Goal: Task Accomplishment & Management: Manage account settings

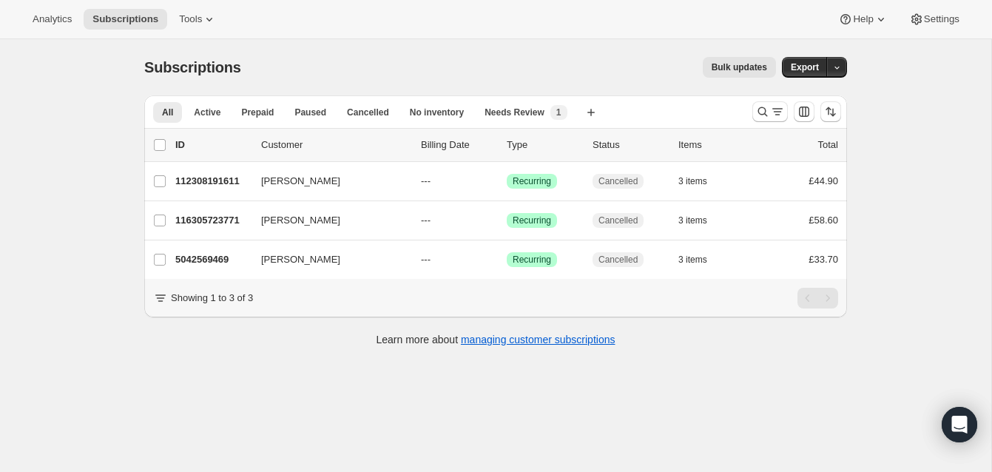
scroll to position [1, 0]
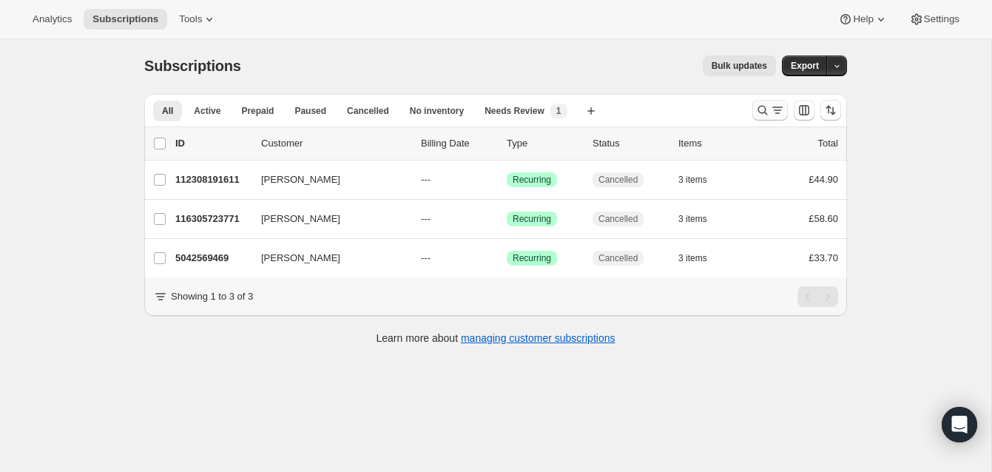
click at [761, 107] on icon "Search and filter results" at bounding box center [762, 110] width 15 height 15
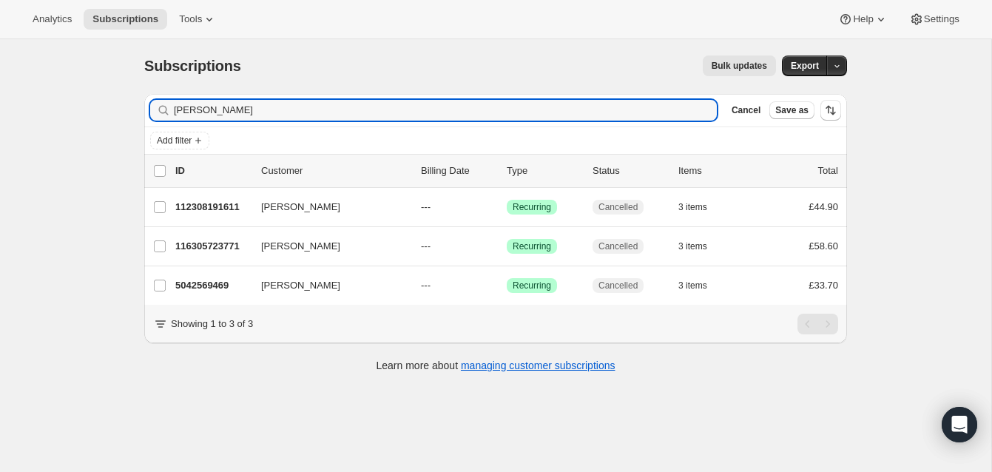
drag, startPoint x: 254, startPoint y: 115, endPoint x: 145, endPoint y: 98, distance: 109.9
click at [146, 98] on div "Filter subscribers [PERSON_NAME] Clear Cancel Save as" at bounding box center [495, 110] width 703 height 33
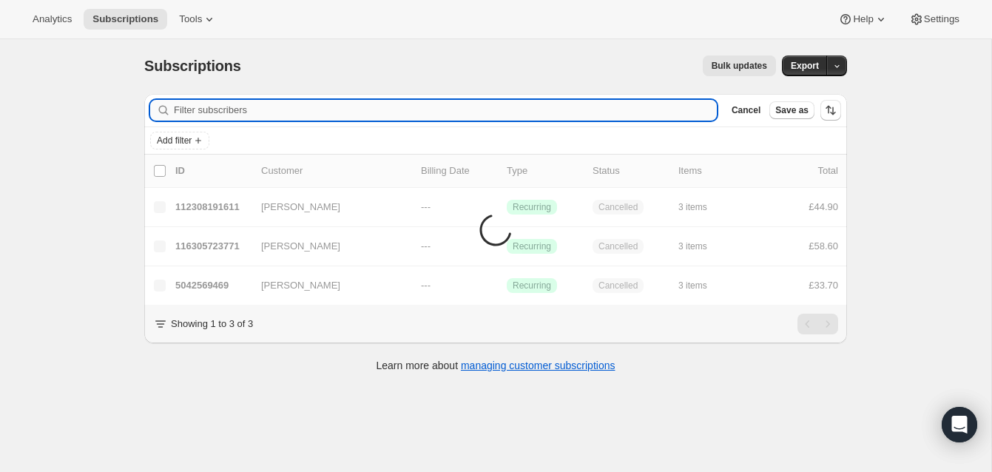
scroll to position [0, 0]
click at [216, 109] on input "Filter subscribers" at bounding box center [445, 111] width 543 height 21
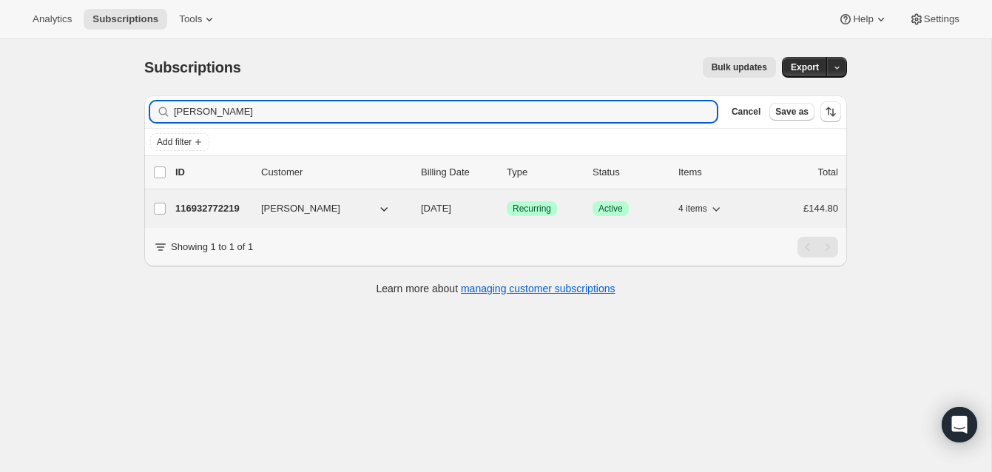
type input "[PERSON_NAME]"
click at [227, 203] on p "116932772219" at bounding box center [212, 208] width 74 height 15
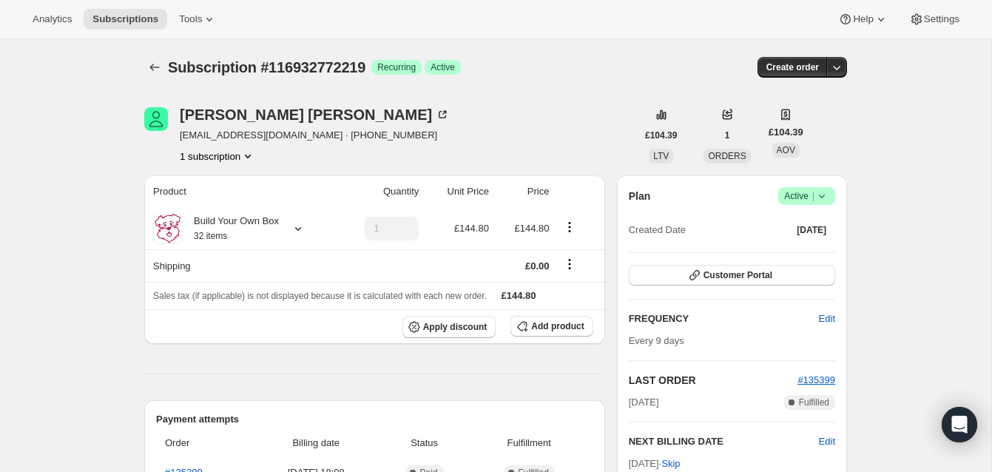
click at [802, 191] on span "Active |" at bounding box center [806, 196] width 45 height 15
click at [801, 246] on span "Cancel subscription" at bounding box center [802, 250] width 84 height 11
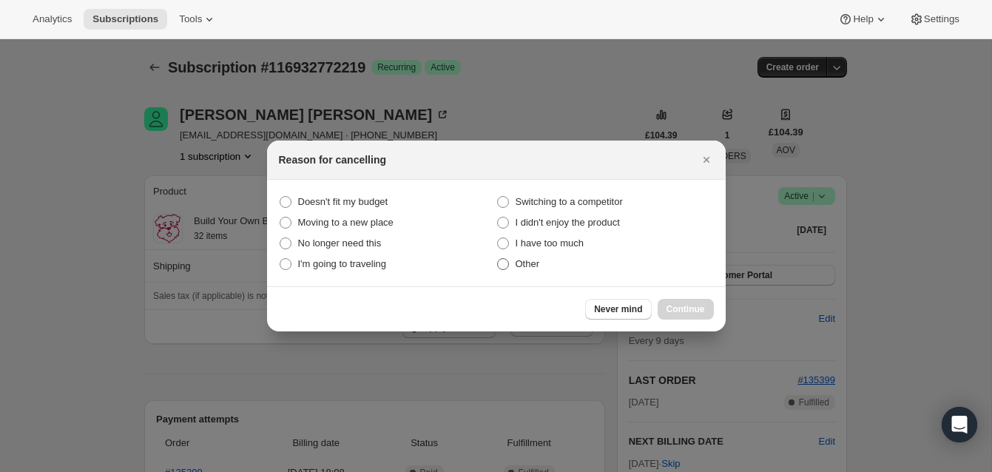
click at [505, 266] on span ":rbs:" at bounding box center [503, 264] width 12 height 12
click at [498, 259] on input "Other" at bounding box center [497, 258] width 1 height 1
radio input "true"
click at [686, 303] on span "Continue" at bounding box center [685, 309] width 38 height 12
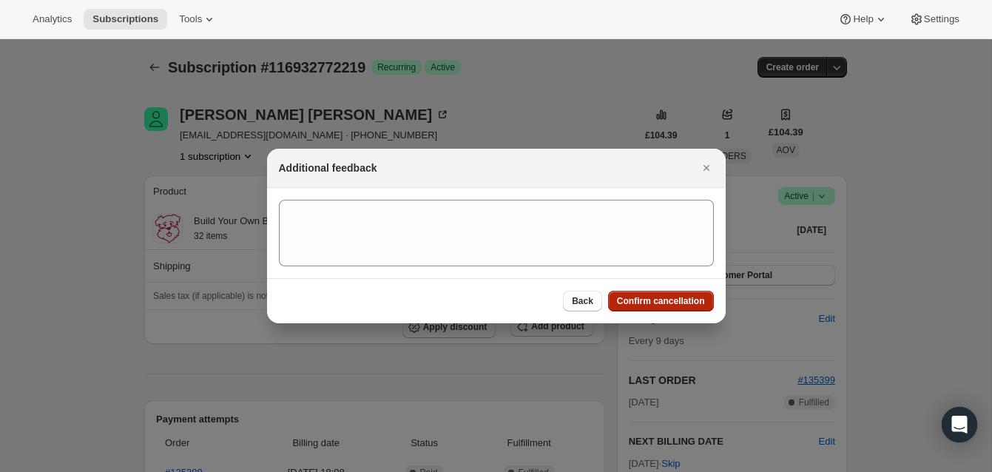
click at [687, 298] on span "Confirm cancellation" at bounding box center [661, 301] width 88 height 12
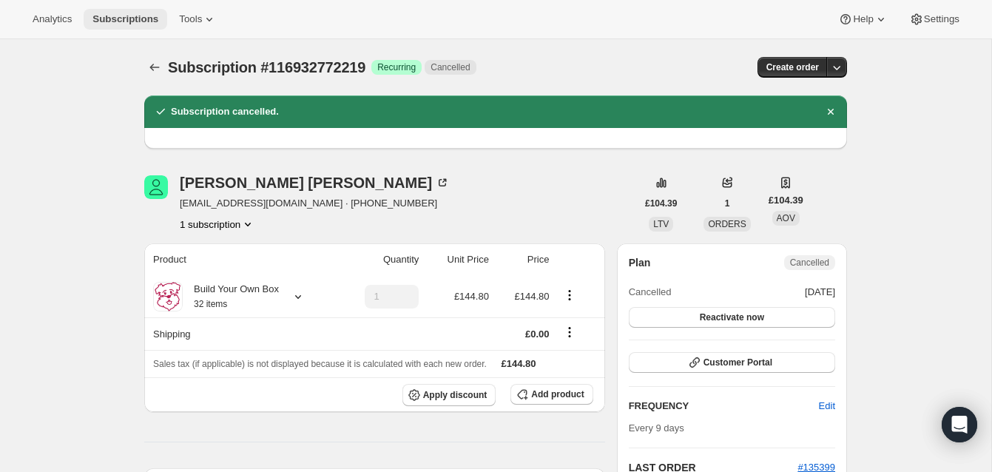
click at [145, 13] on span "Subscriptions" at bounding box center [125, 19] width 66 height 12
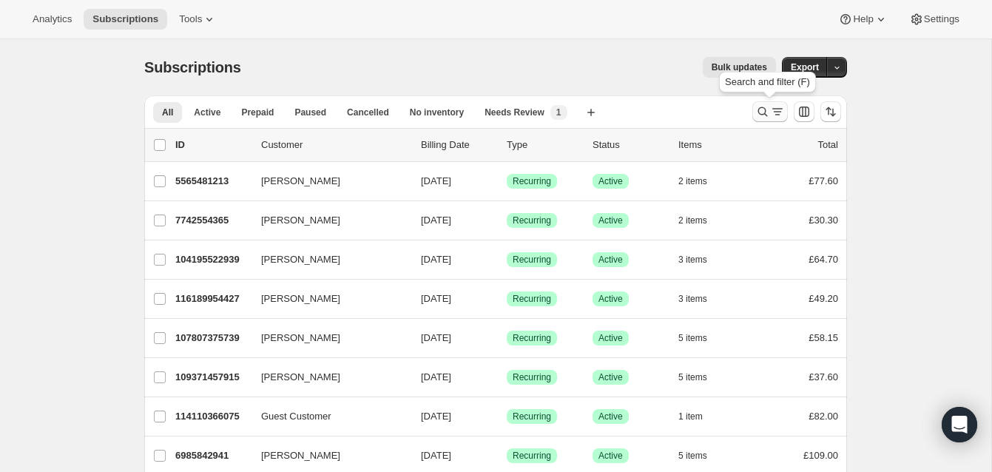
click at [760, 109] on icon "Search and filter results" at bounding box center [762, 111] width 15 height 15
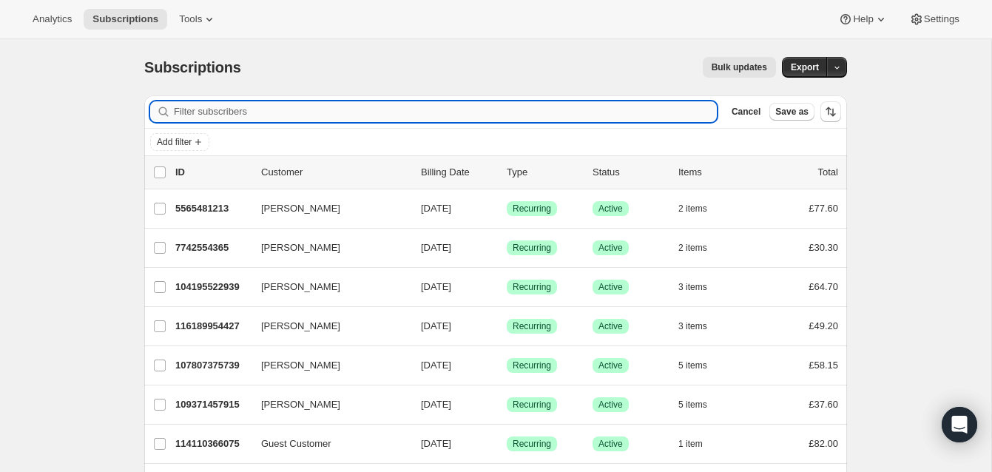
click at [245, 112] on input "Filter subscribers" at bounding box center [445, 111] width 543 height 21
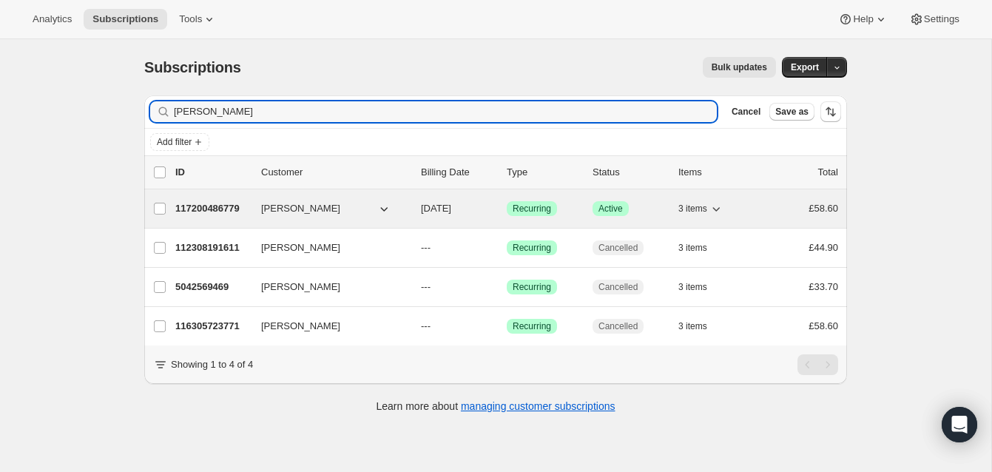
type input "[PERSON_NAME]"
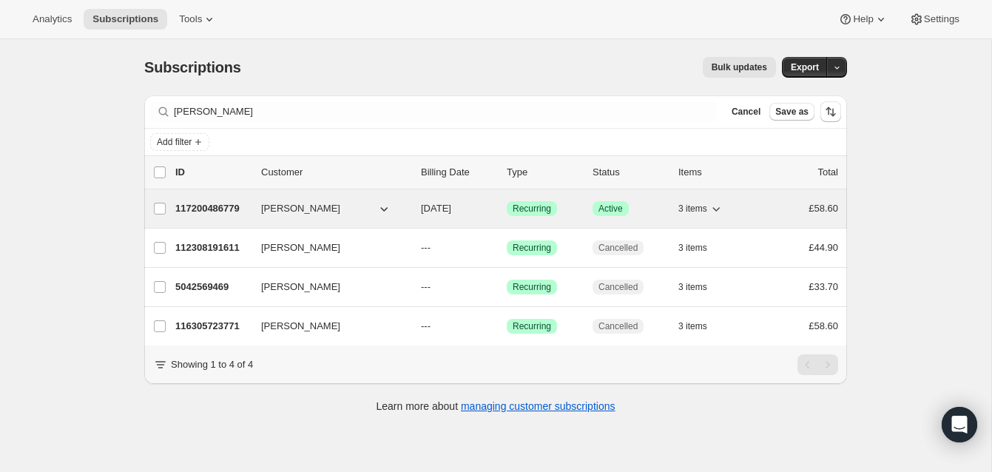
click at [211, 203] on p "117200486779" at bounding box center [212, 208] width 74 height 15
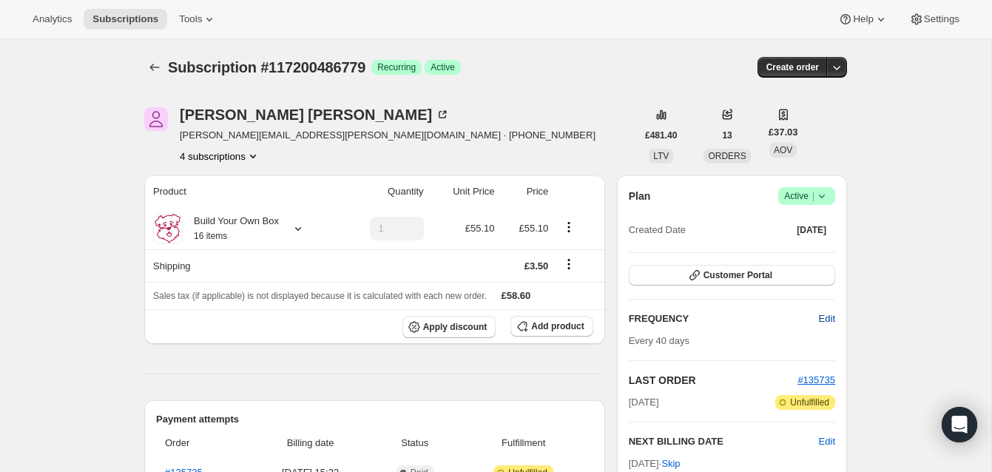
click at [823, 315] on span "Edit" at bounding box center [827, 318] width 16 height 15
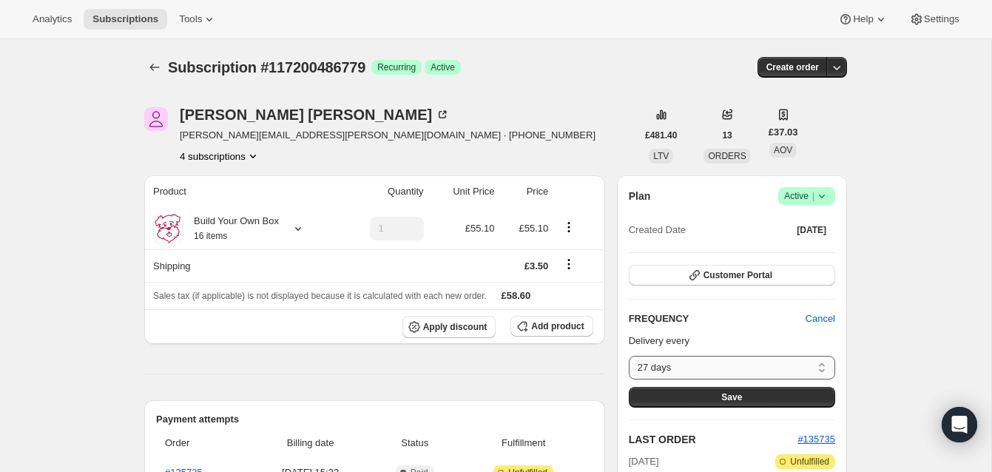
click at [822, 364] on select "27 days 28 days 29 days 30 days 31 days 32 days 33 days 34 days 35 days 36 days…" at bounding box center [732, 368] width 206 height 24
select select "DAY#30"
click at [629, 356] on select "27 days 28 days 29 days 30 days 31 days 32 days 33 days 34 days 35 days 36 days…" at bounding box center [732, 368] width 206 height 24
click at [777, 391] on button "Save" at bounding box center [732, 397] width 206 height 21
